Goal: Find specific page/section: Find specific page/section

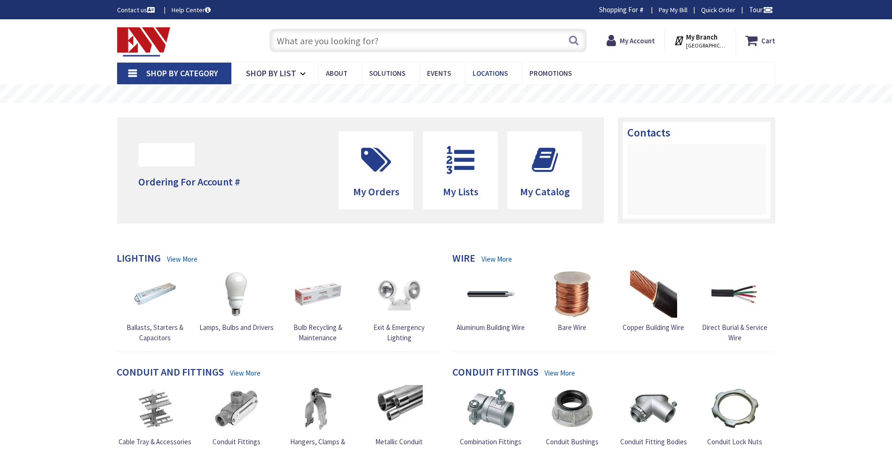
click at [490, 75] on span "Locations" at bounding box center [490, 73] width 35 height 9
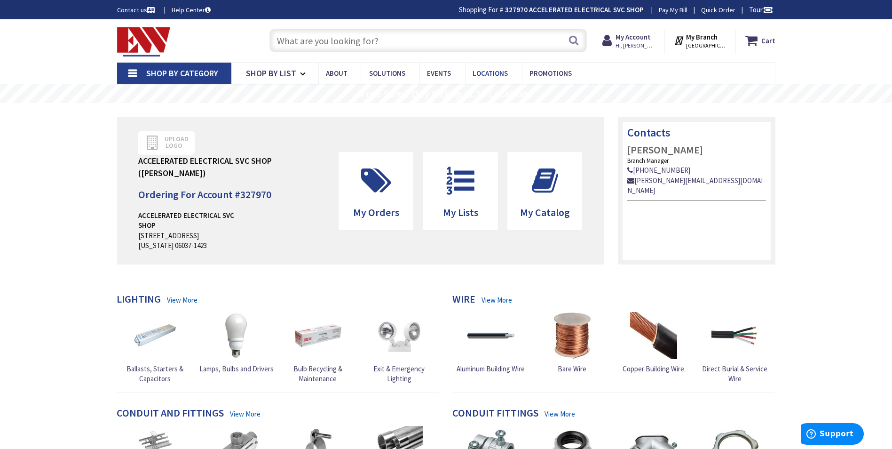
click at [490, 68] on link "Locations" at bounding box center [493, 73] width 57 height 21
click at [484, 73] on span "Locations" at bounding box center [490, 73] width 35 height 9
click at [483, 74] on span "Locations" at bounding box center [490, 73] width 35 height 9
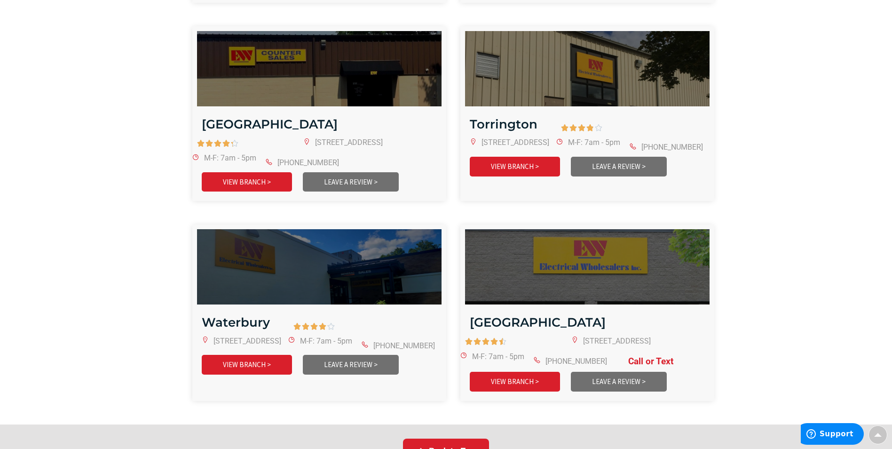
scroll to position [1871, 0]
